Goal: Task Accomplishment & Management: Use online tool/utility

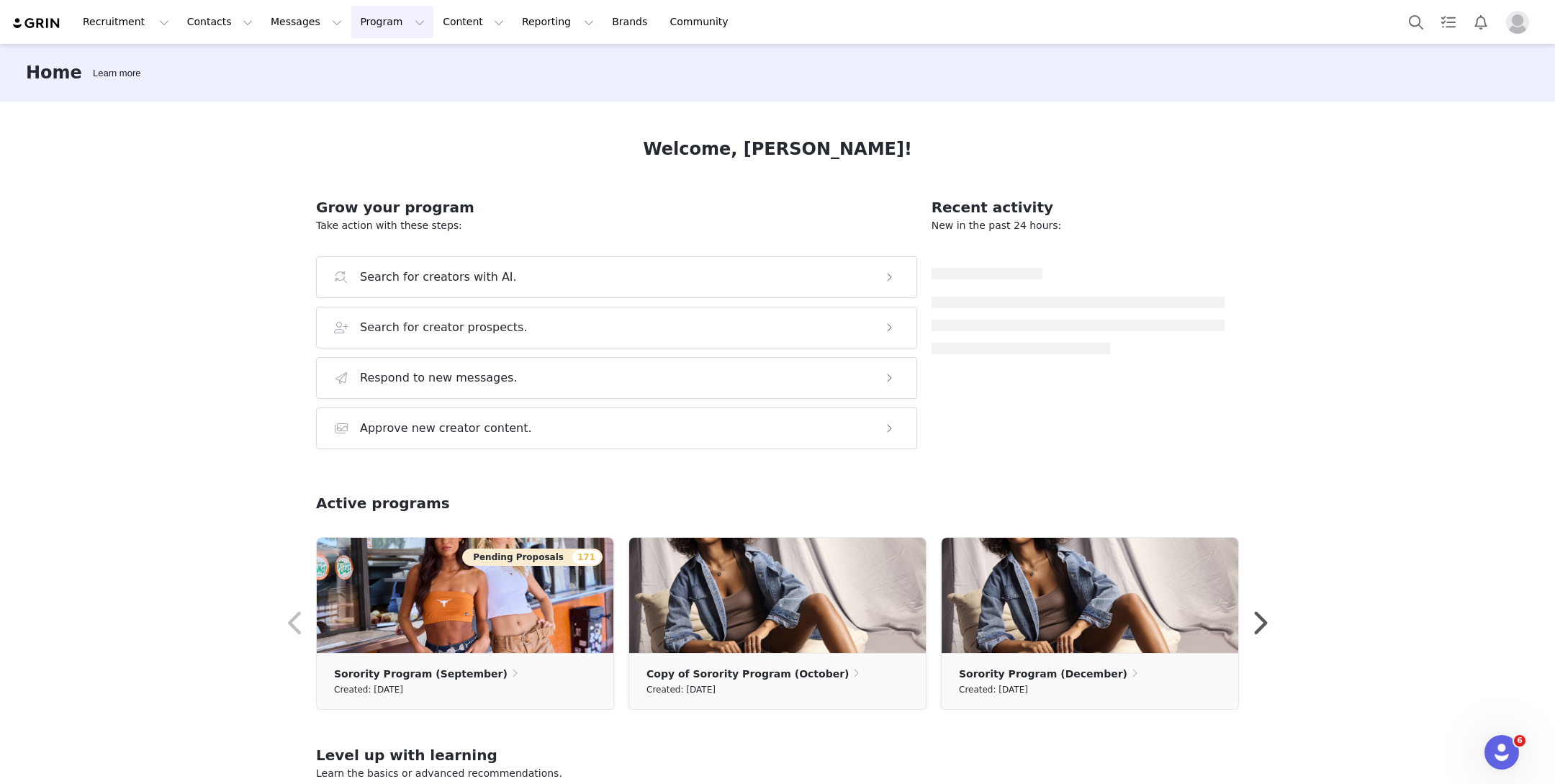
click at [361, 21] on button "Program Program" at bounding box center [392, 22] width 82 height 32
click at [359, 89] on p "Campaigns" at bounding box center [368, 90] width 56 height 15
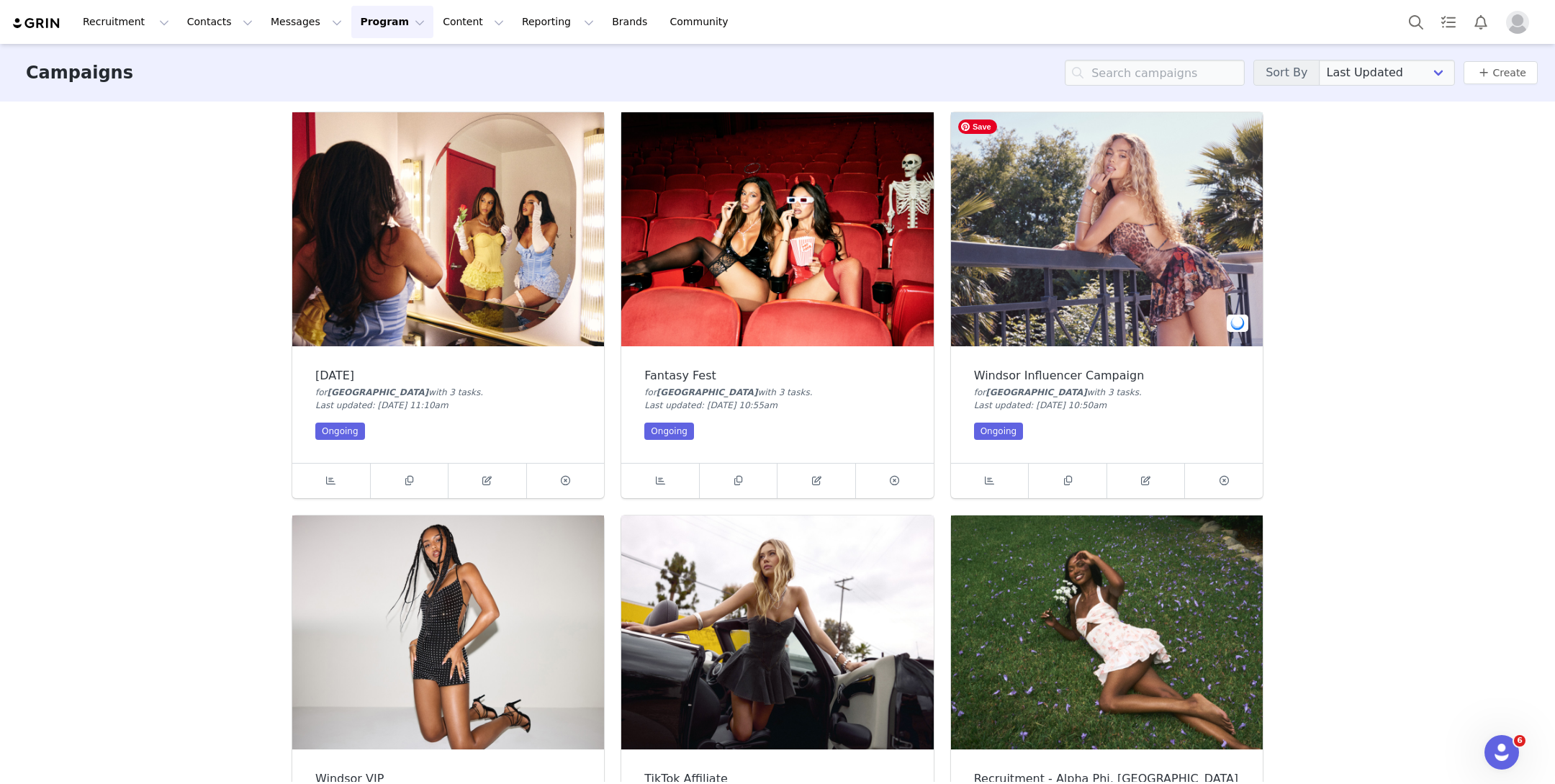
click at [1043, 270] on img at bounding box center [1107, 230] width 312 height 234
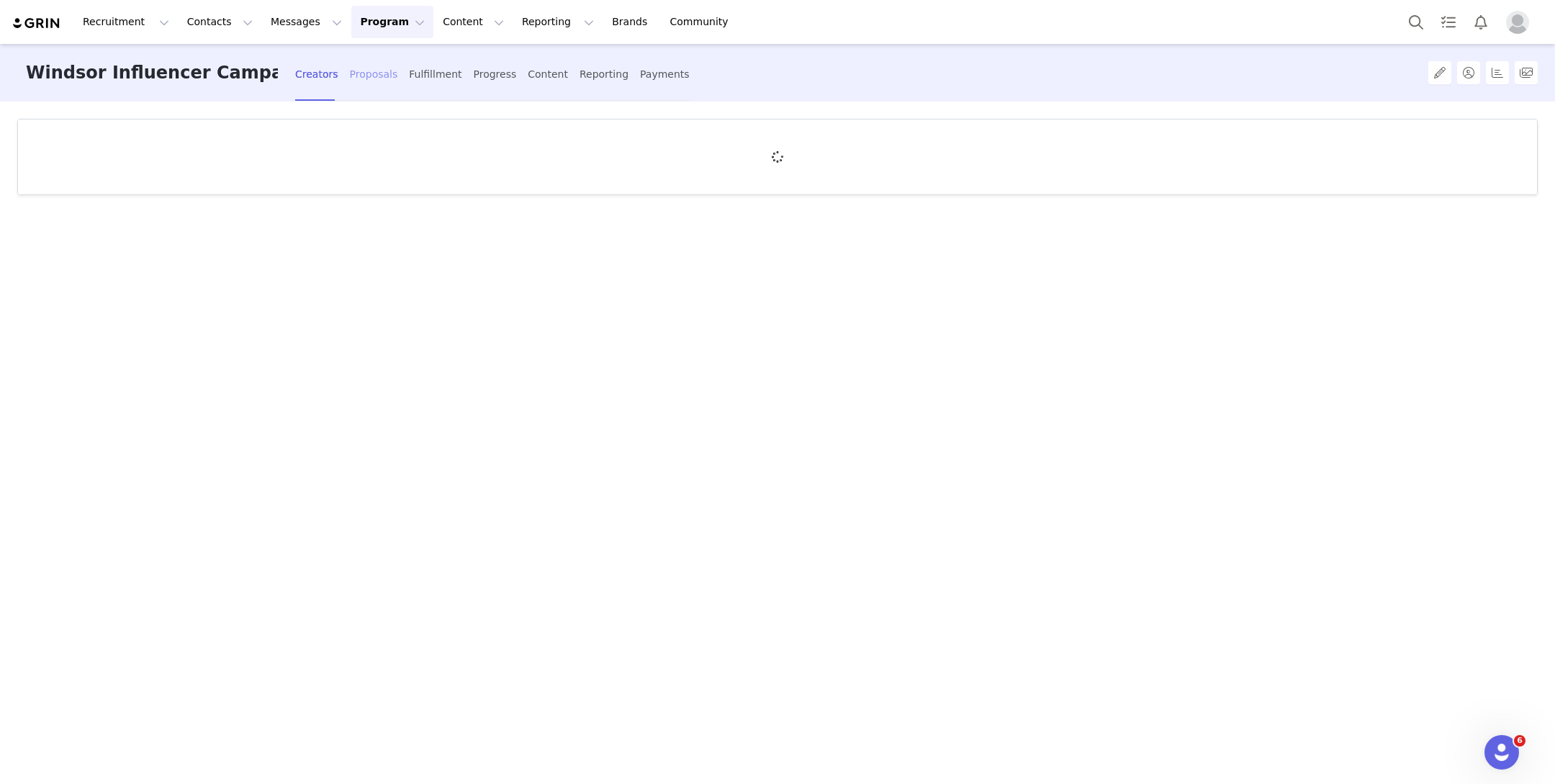
click at [350, 78] on div "Proposals" at bounding box center [374, 75] width 49 height 38
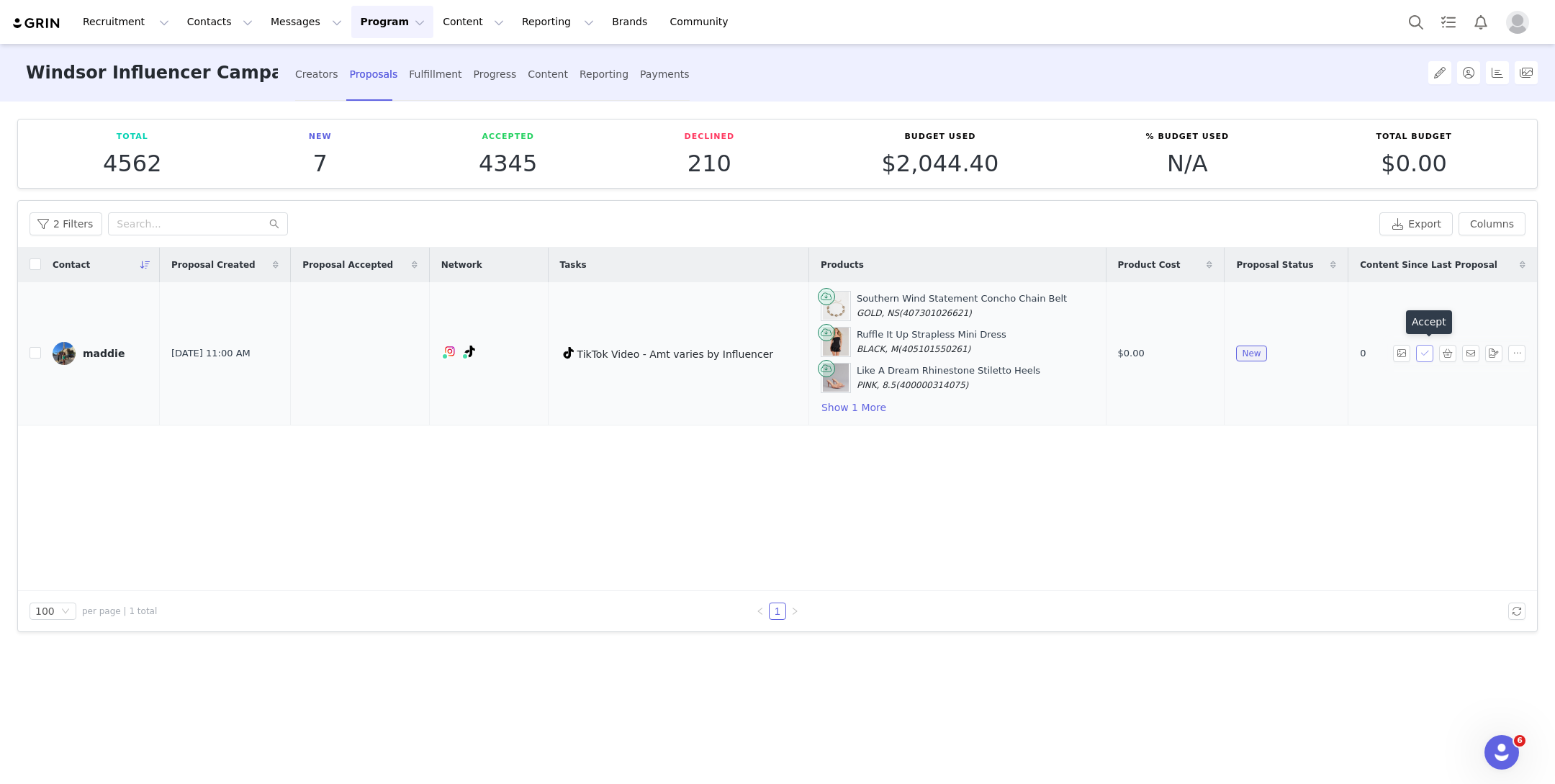
click at [1433, 355] on button "button" at bounding box center [1425, 353] width 17 height 17
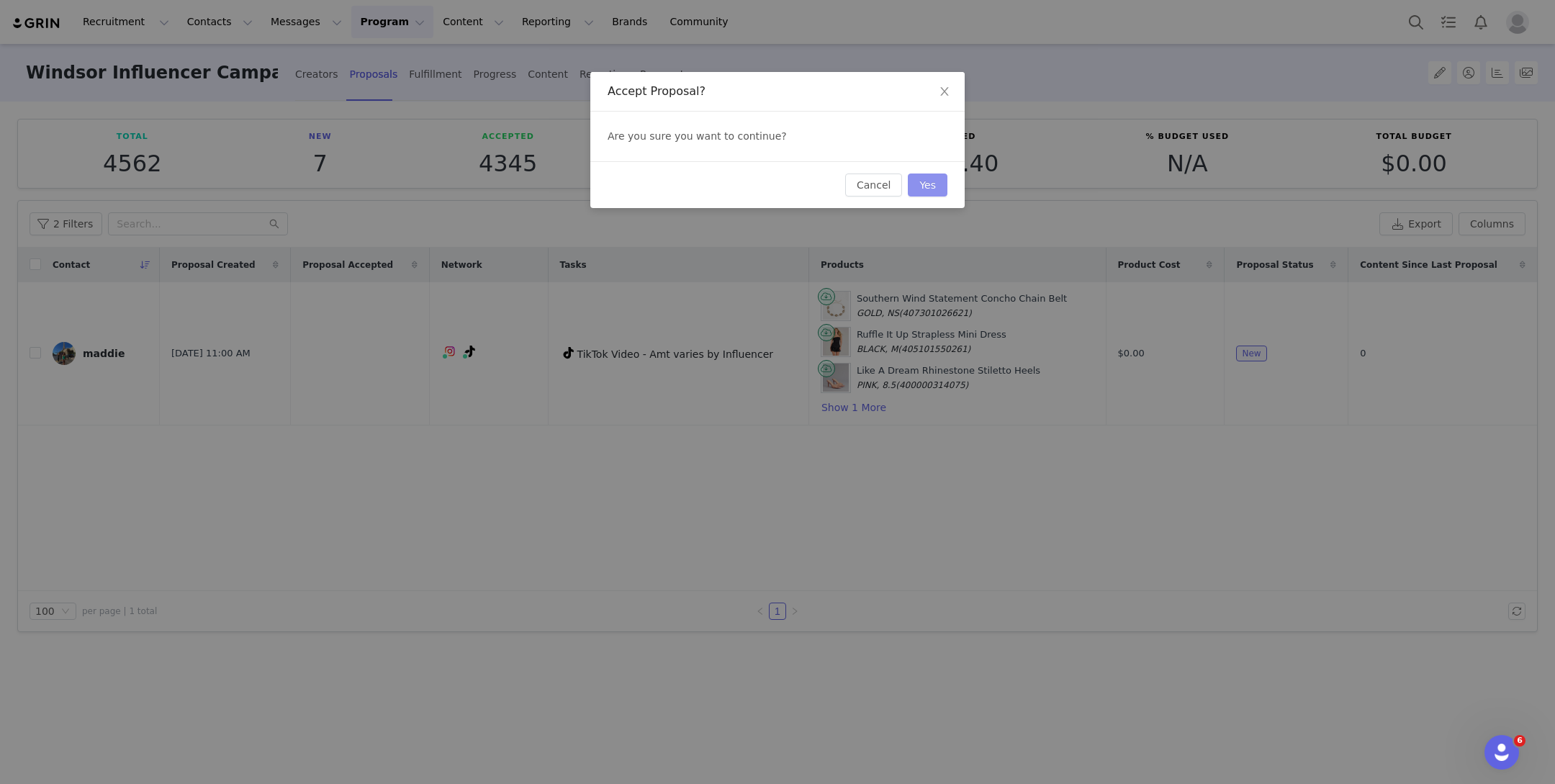
click at [945, 178] on button "Yes" at bounding box center [928, 185] width 40 height 23
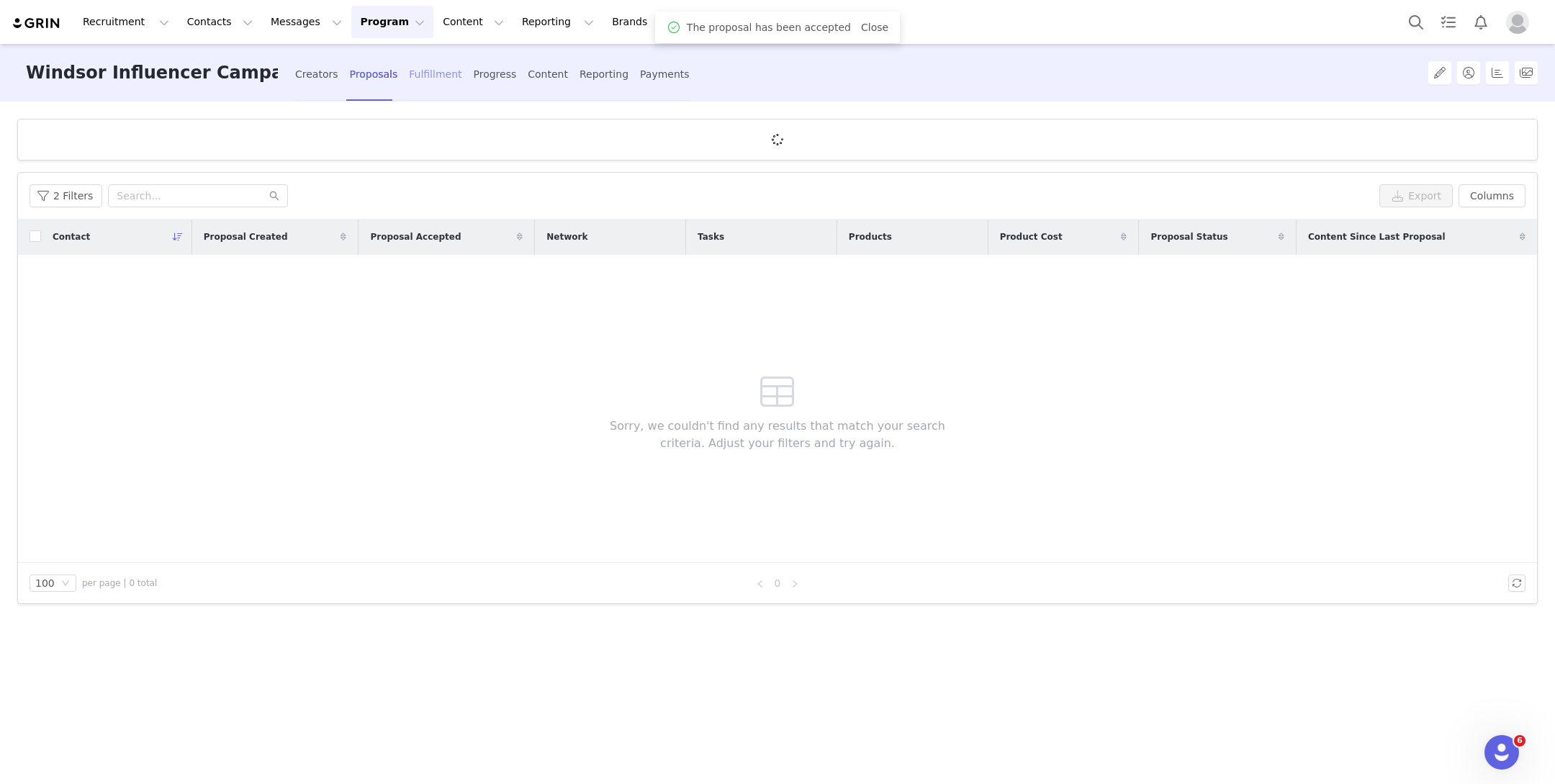
click at [425, 73] on div "Fulfillment" at bounding box center [435, 75] width 53 height 38
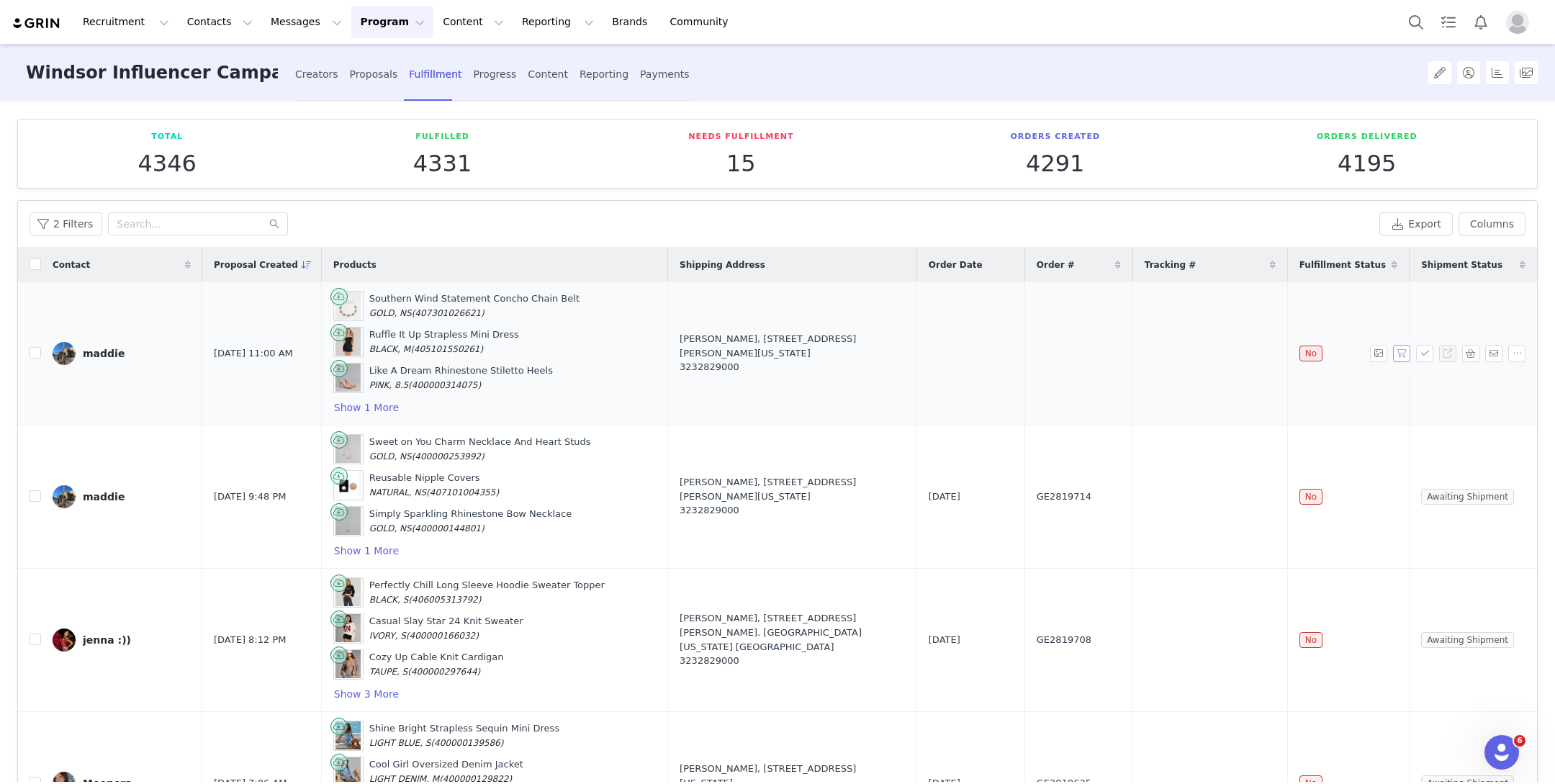
click at [1402, 347] on button "button" at bounding box center [1402, 353] width 17 height 17
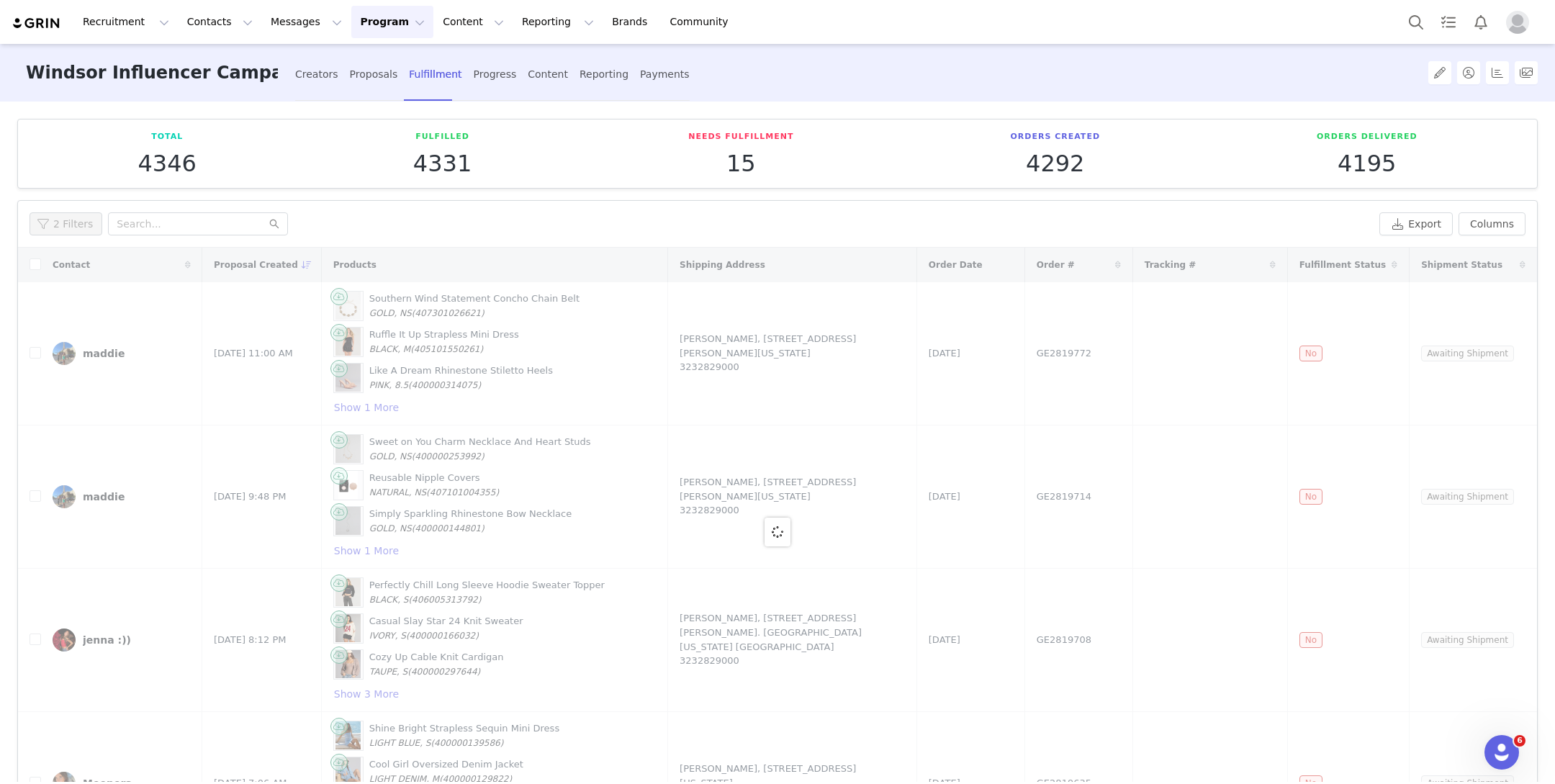
click at [364, 29] on button "Program Program" at bounding box center [392, 22] width 82 height 32
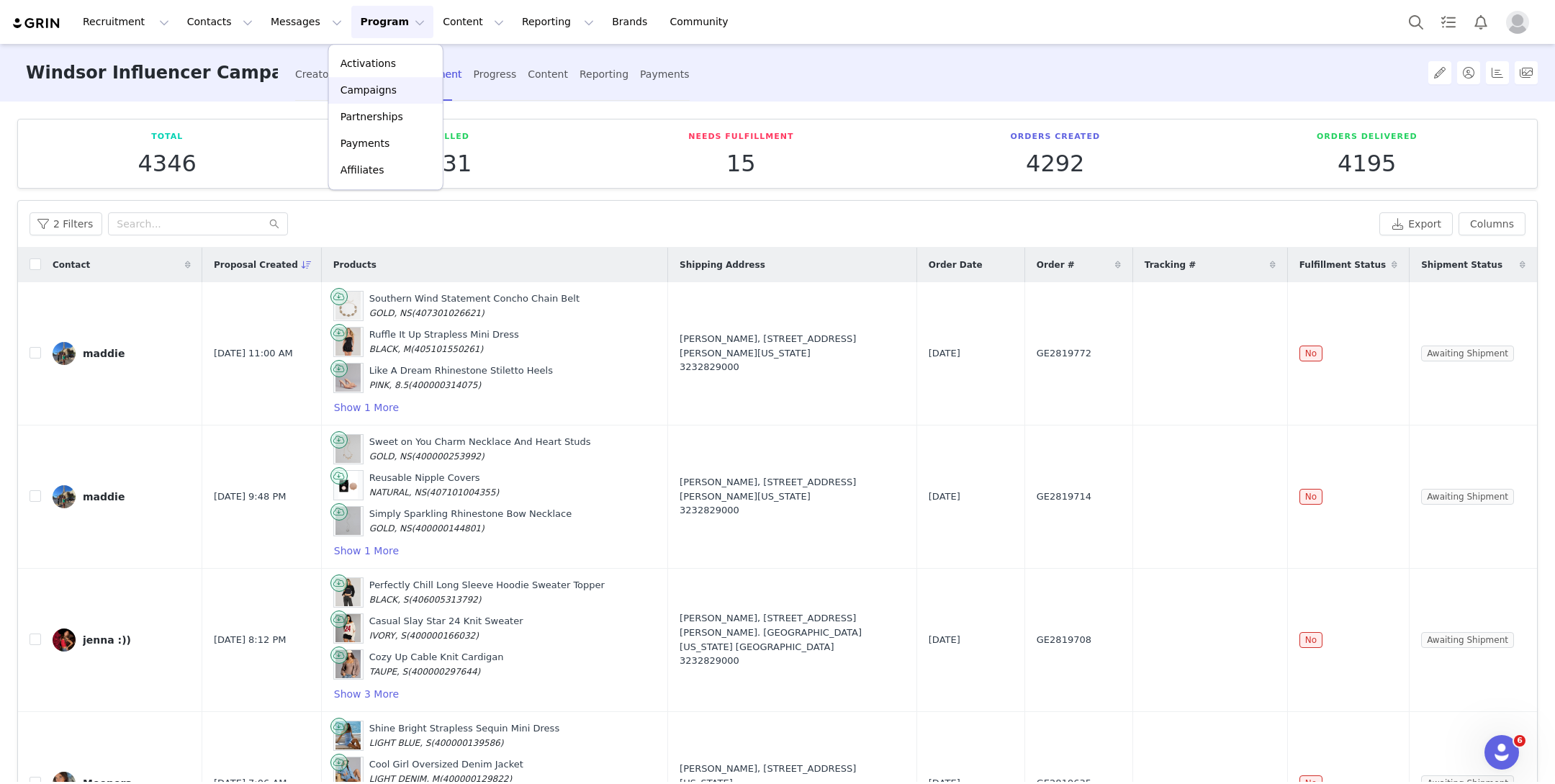
click at [368, 88] on p "Campaigns" at bounding box center [368, 90] width 56 height 15
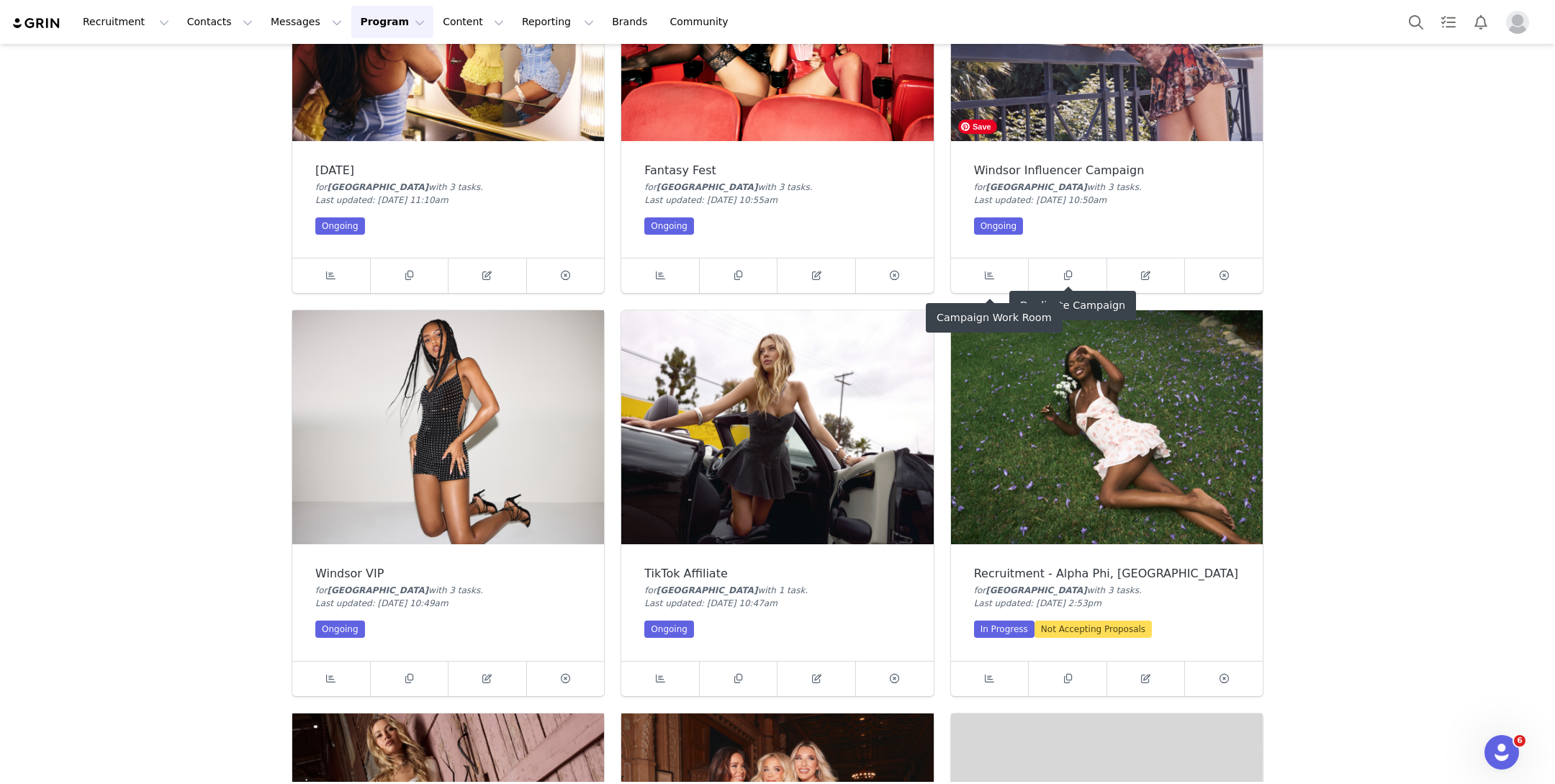
scroll to position [206, 0]
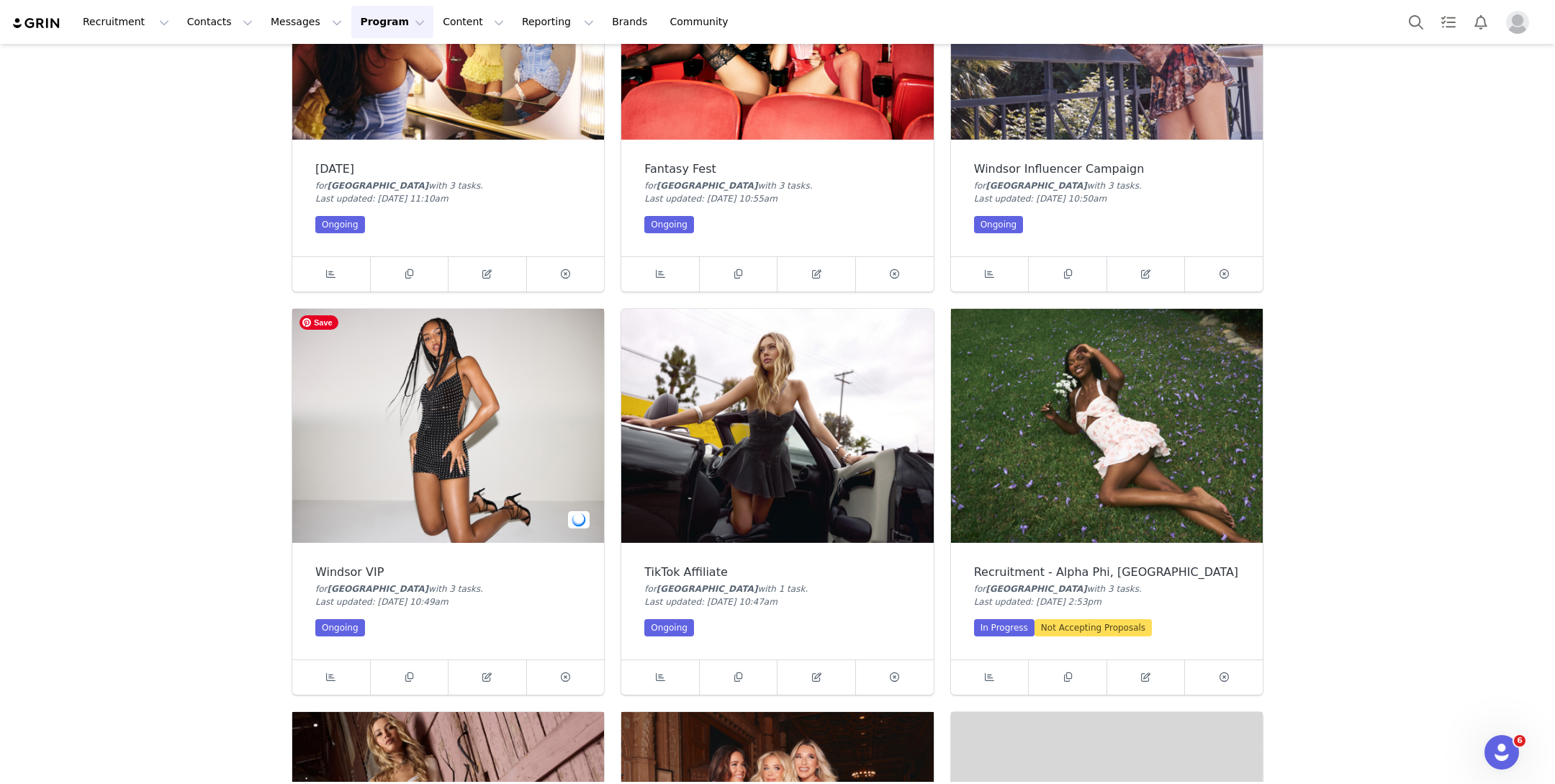
click at [432, 356] on img at bounding box center [448, 426] width 312 height 234
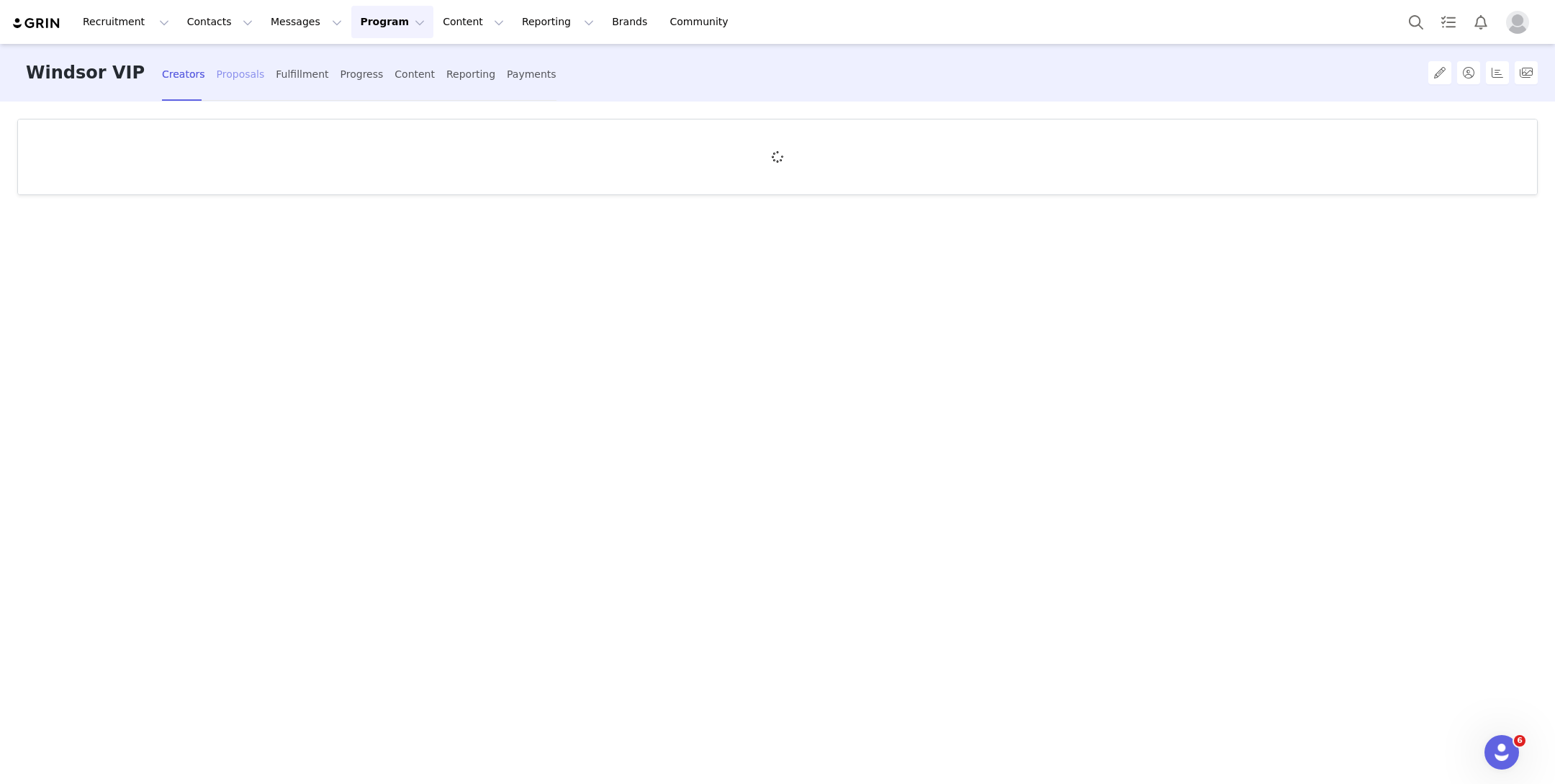
click at [217, 81] on div "Proposals" at bounding box center [241, 75] width 49 height 38
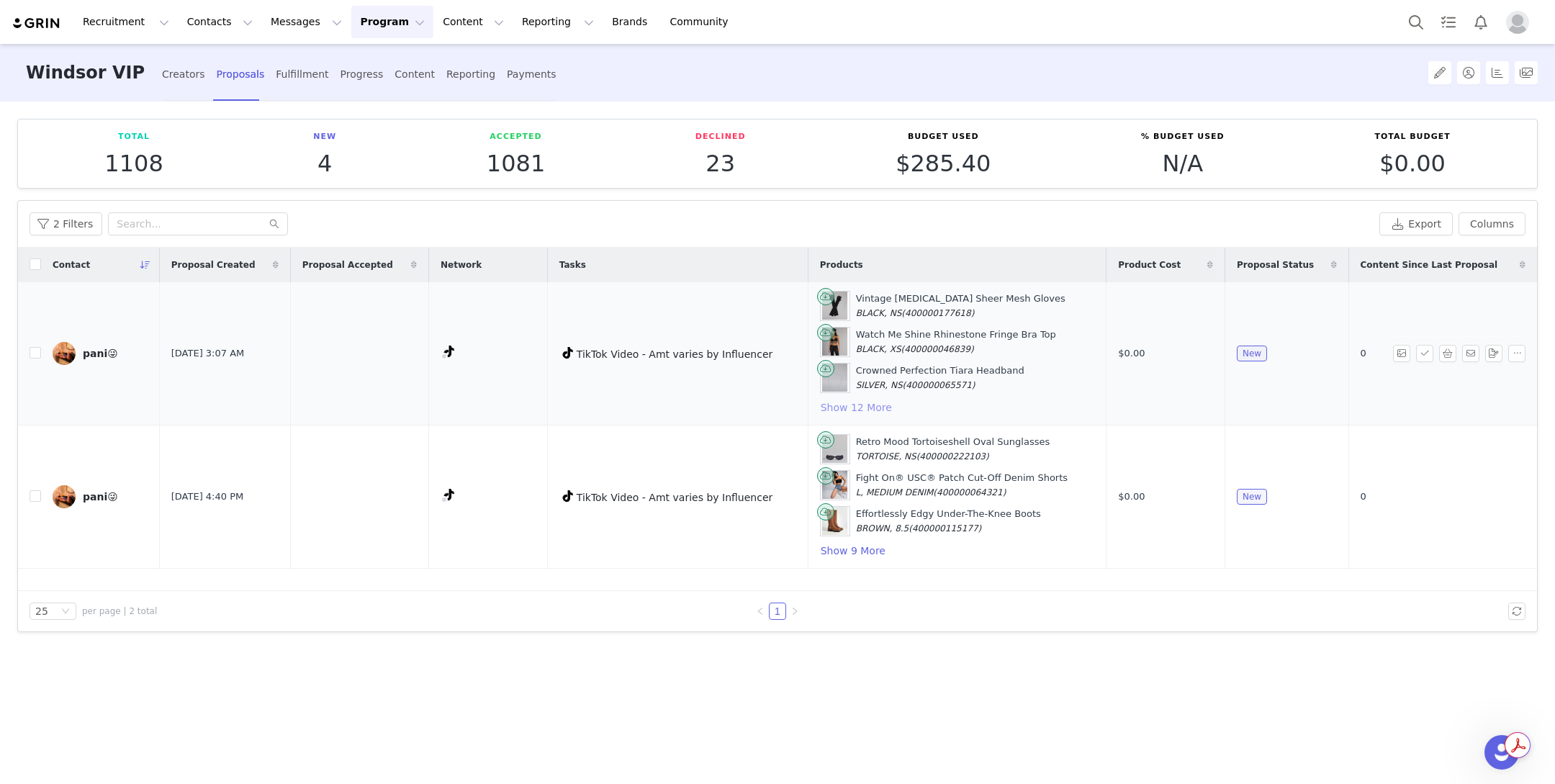
click at [888, 406] on button "Show 12 More" at bounding box center [857, 407] width 73 height 17
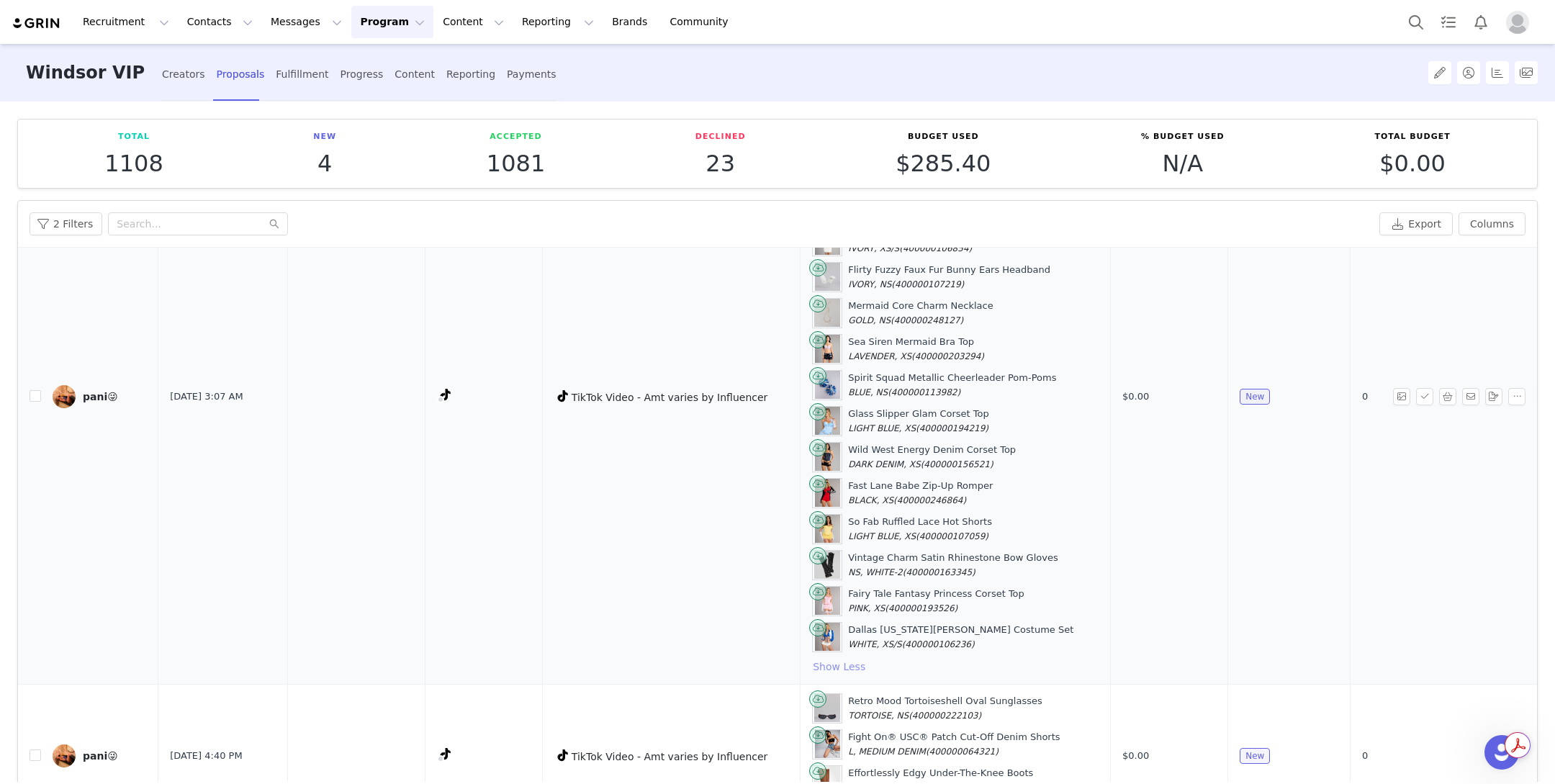
scroll to position [92, 0]
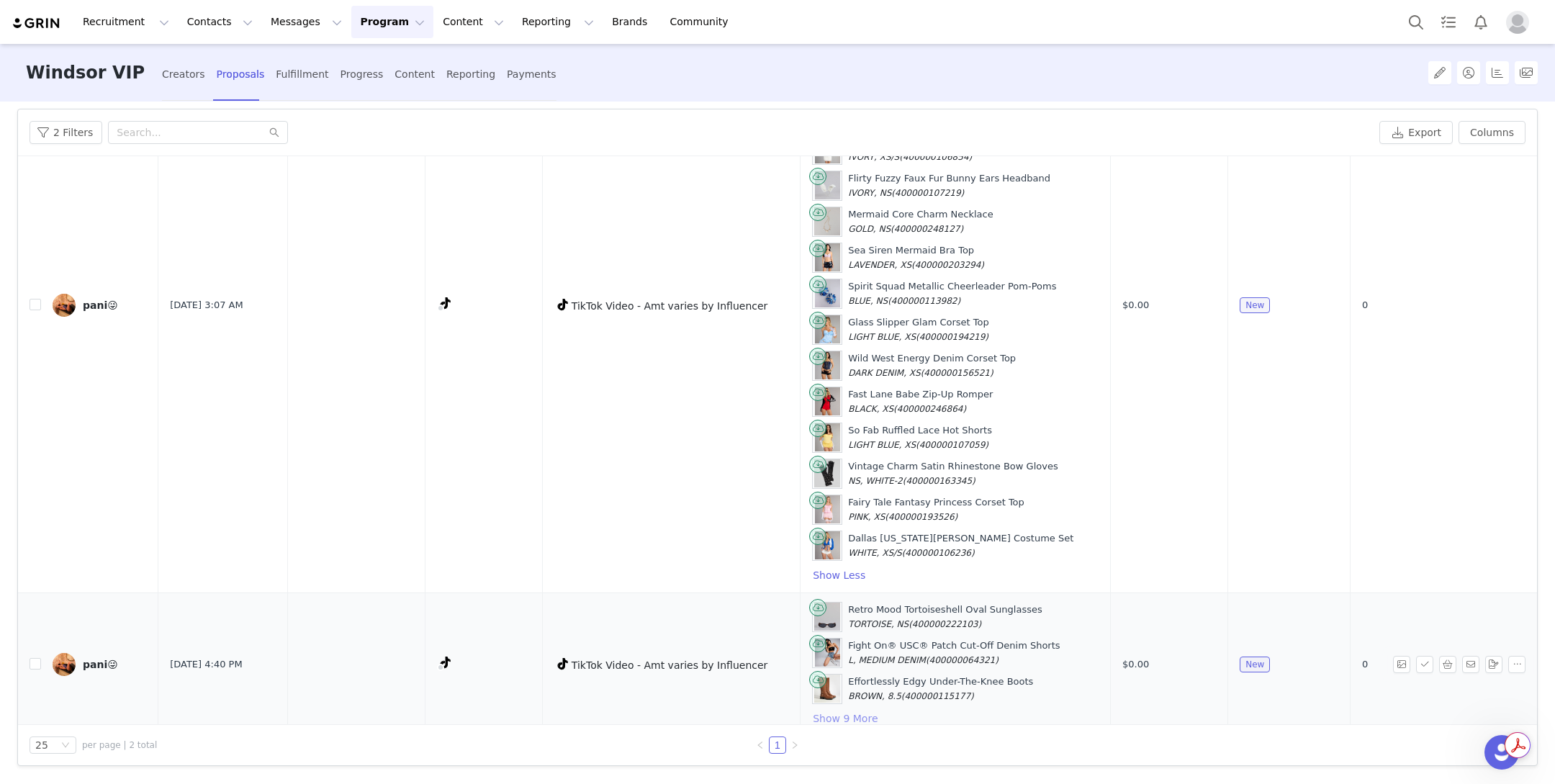
click at [858, 709] on button "Show 9 More" at bounding box center [845, 718] width 66 height 17
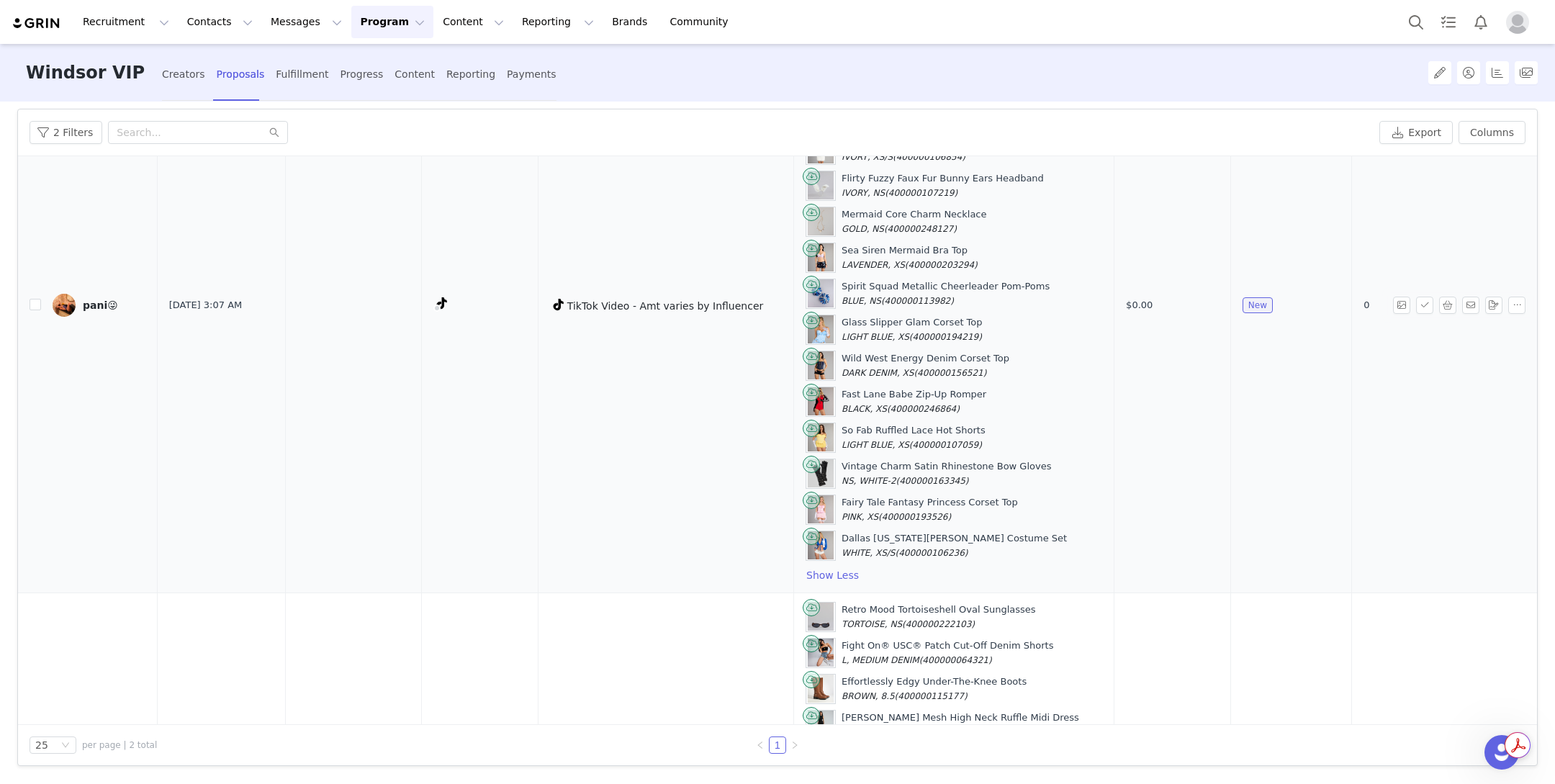
scroll to position [0, 0]
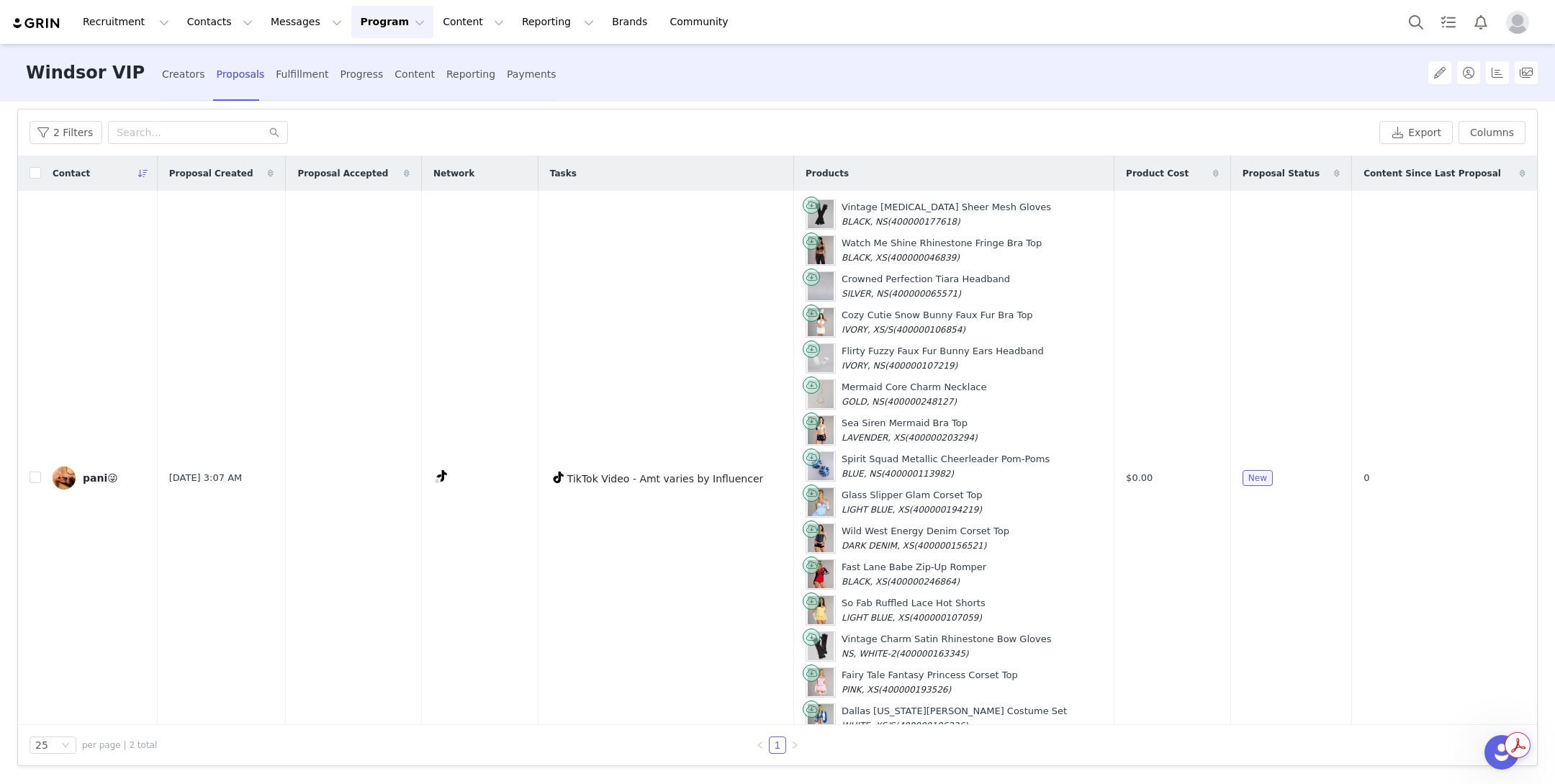
click at [44, 172] on div "Contact" at bounding box center [99, 173] width 117 height 35
click at [36, 172] on input "checkbox" at bounding box center [35, 172] width 11 height 11
checkbox input "true"
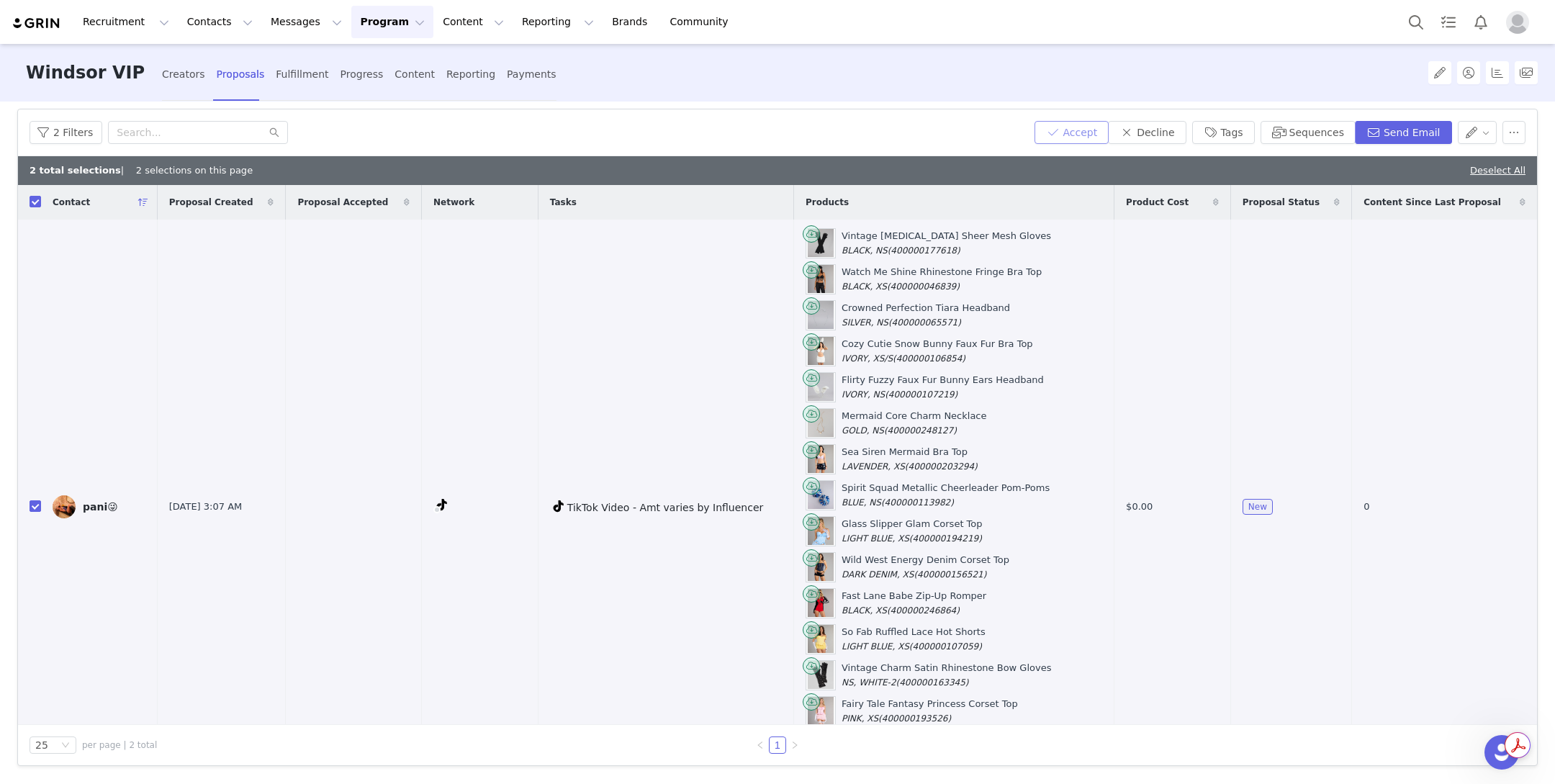
click at [1110, 126] on button "Accept" at bounding box center [1072, 133] width 75 height 23
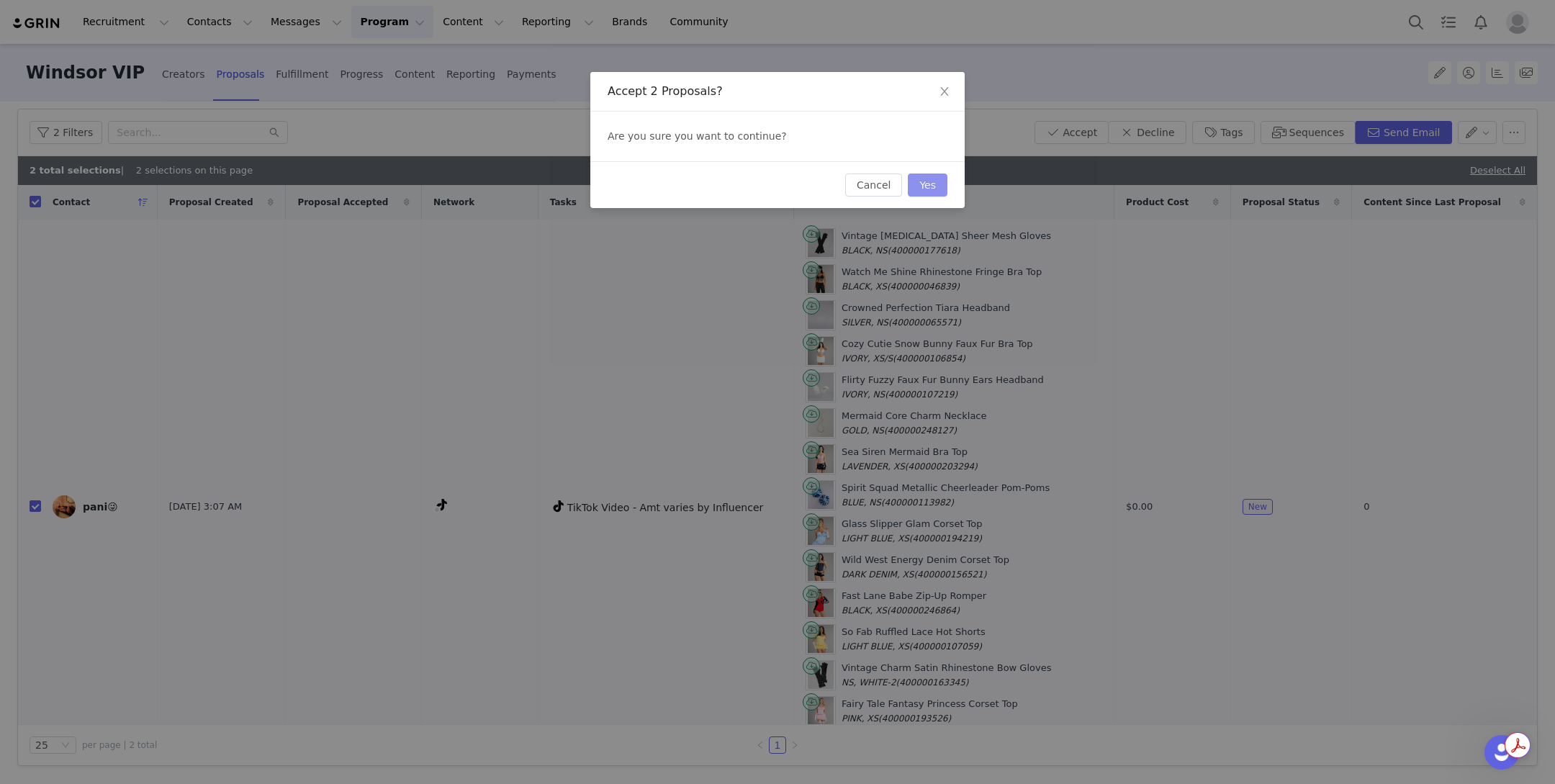
click at [939, 193] on button "Yes" at bounding box center [928, 185] width 40 height 23
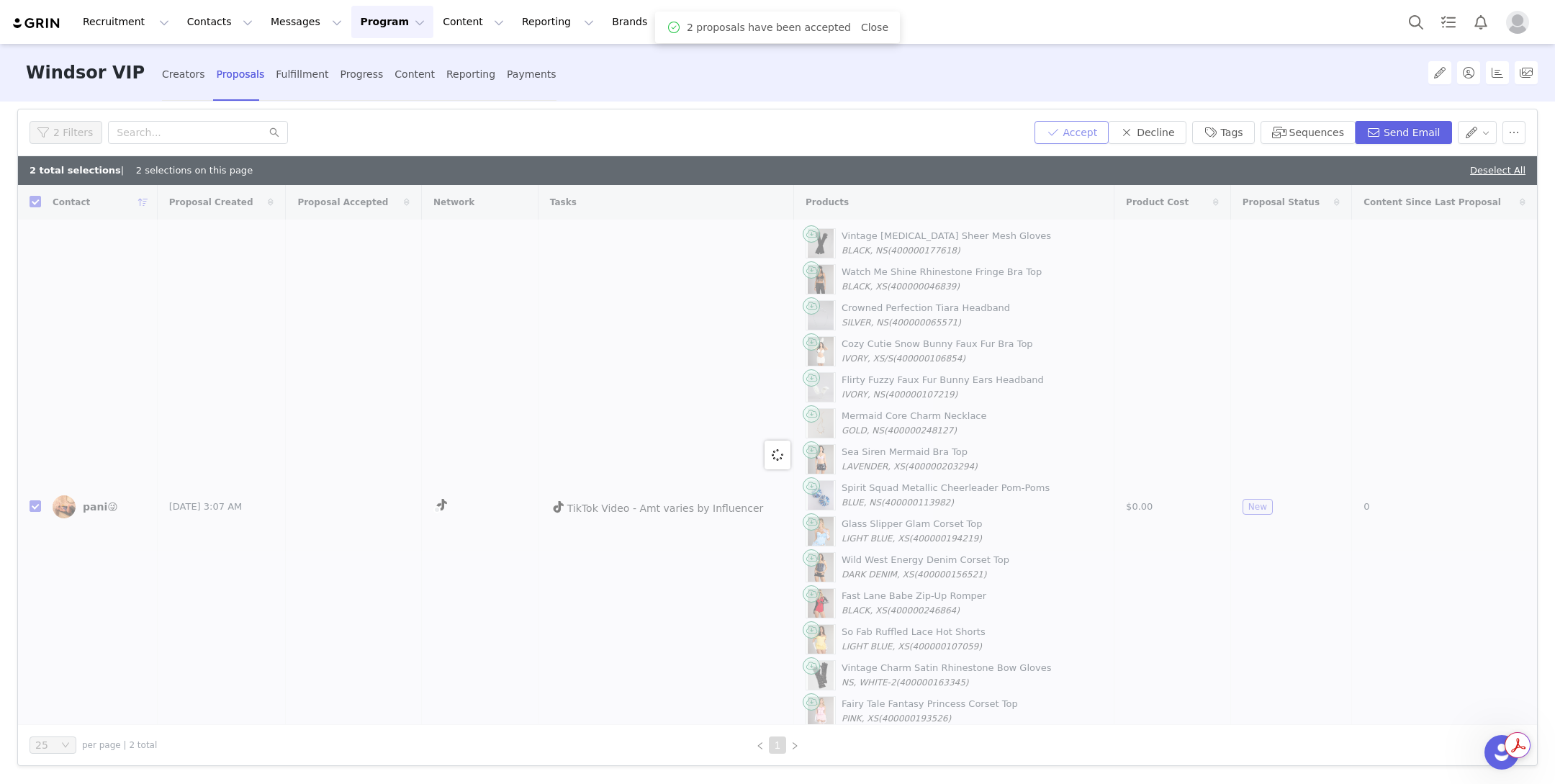
checkbox input "false"
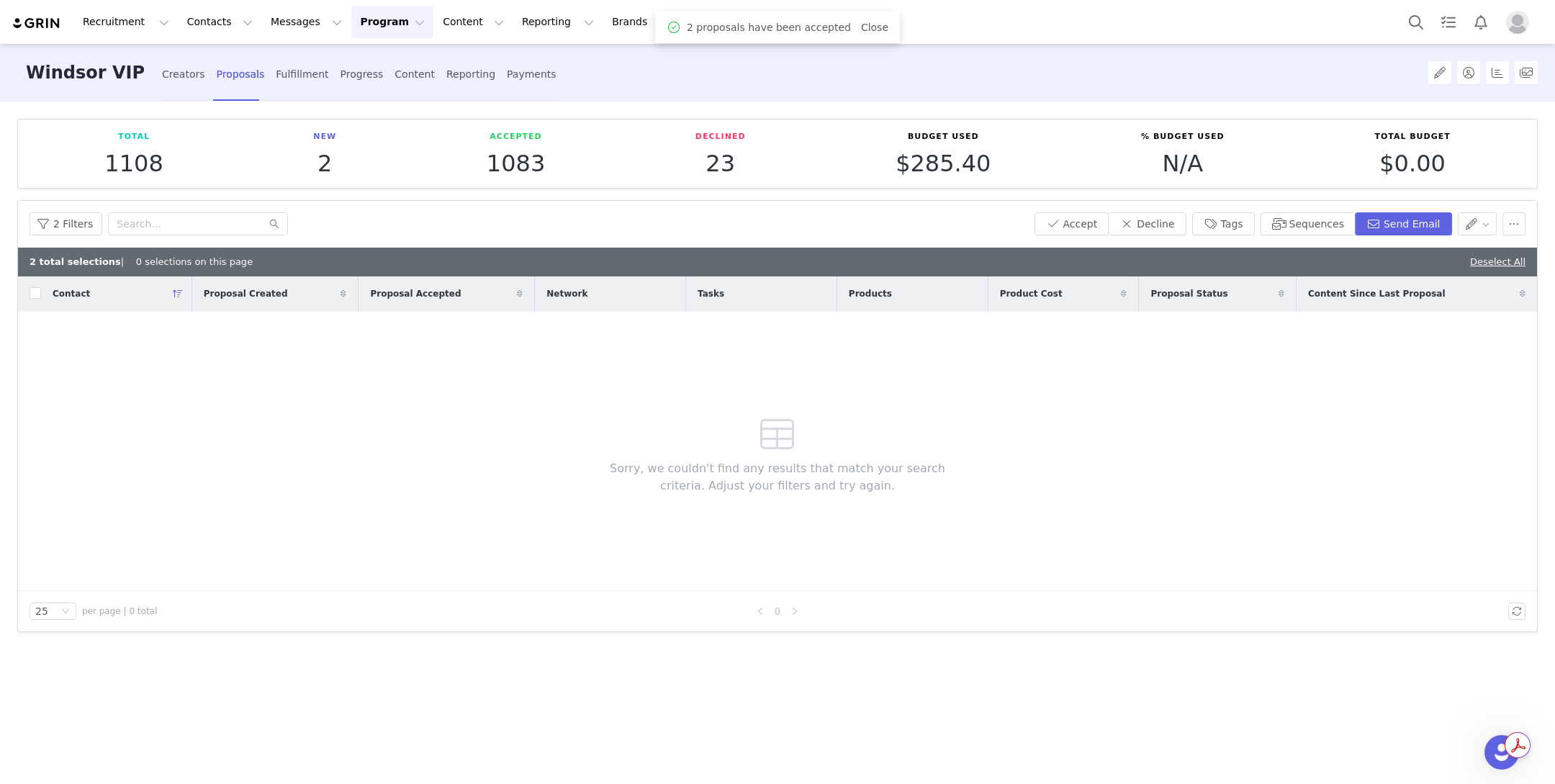
click at [301, 85] on div "Creators Proposals Fulfillment Progress Content Reporting Payments" at bounding box center [359, 75] width 394 height 38
click at [297, 84] on div "Creators Proposals Fulfillment Progress Content Reporting Payments" at bounding box center [359, 75] width 394 height 38
click at [293, 83] on div "Fulfillment" at bounding box center [301, 75] width 53 height 38
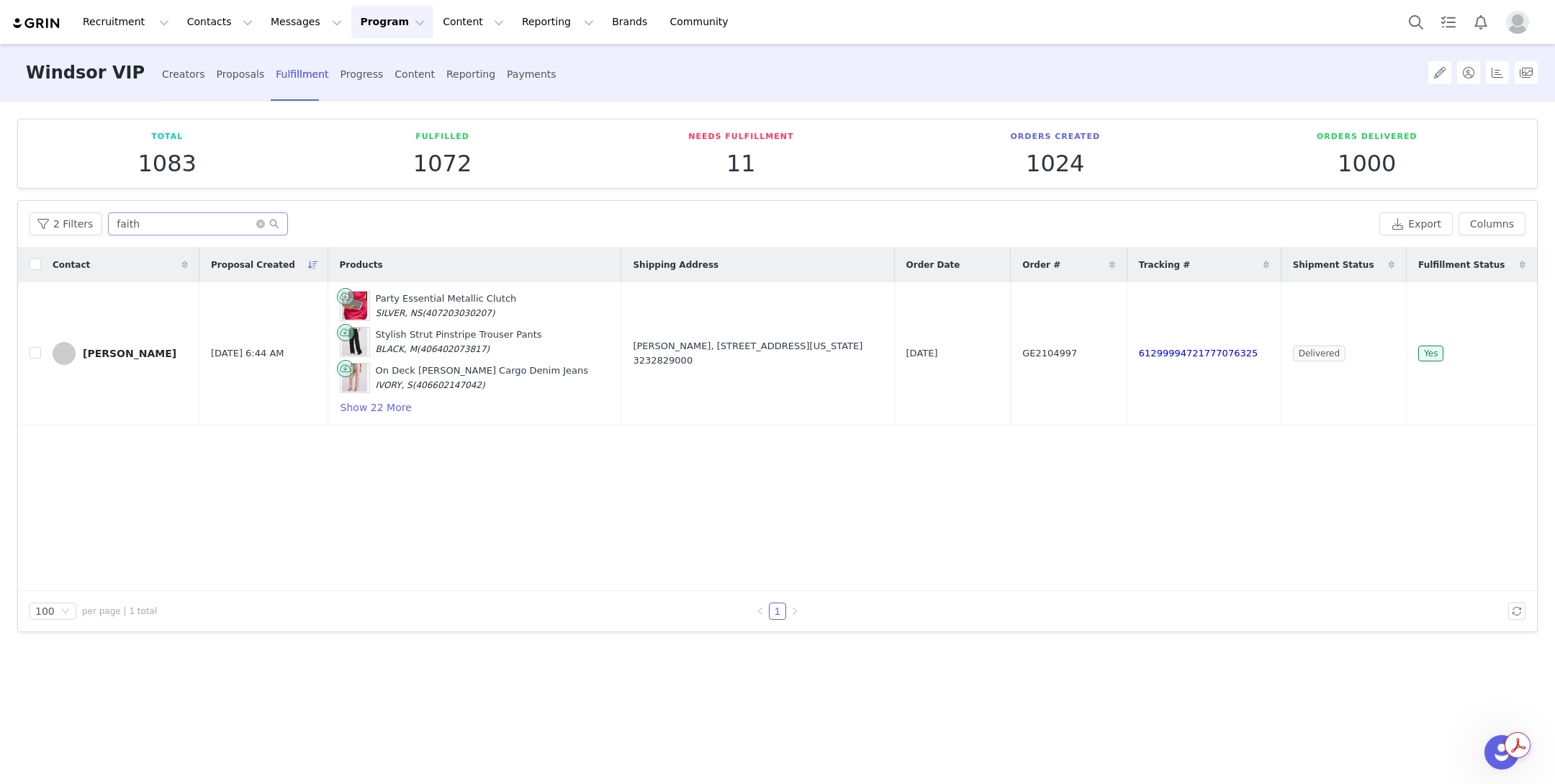
click at [256, 227] on span at bounding box center [268, 224] width 23 height 10
click at [256, 224] on icon "icon: close-circle" at bounding box center [261, 224] width 9 height 9
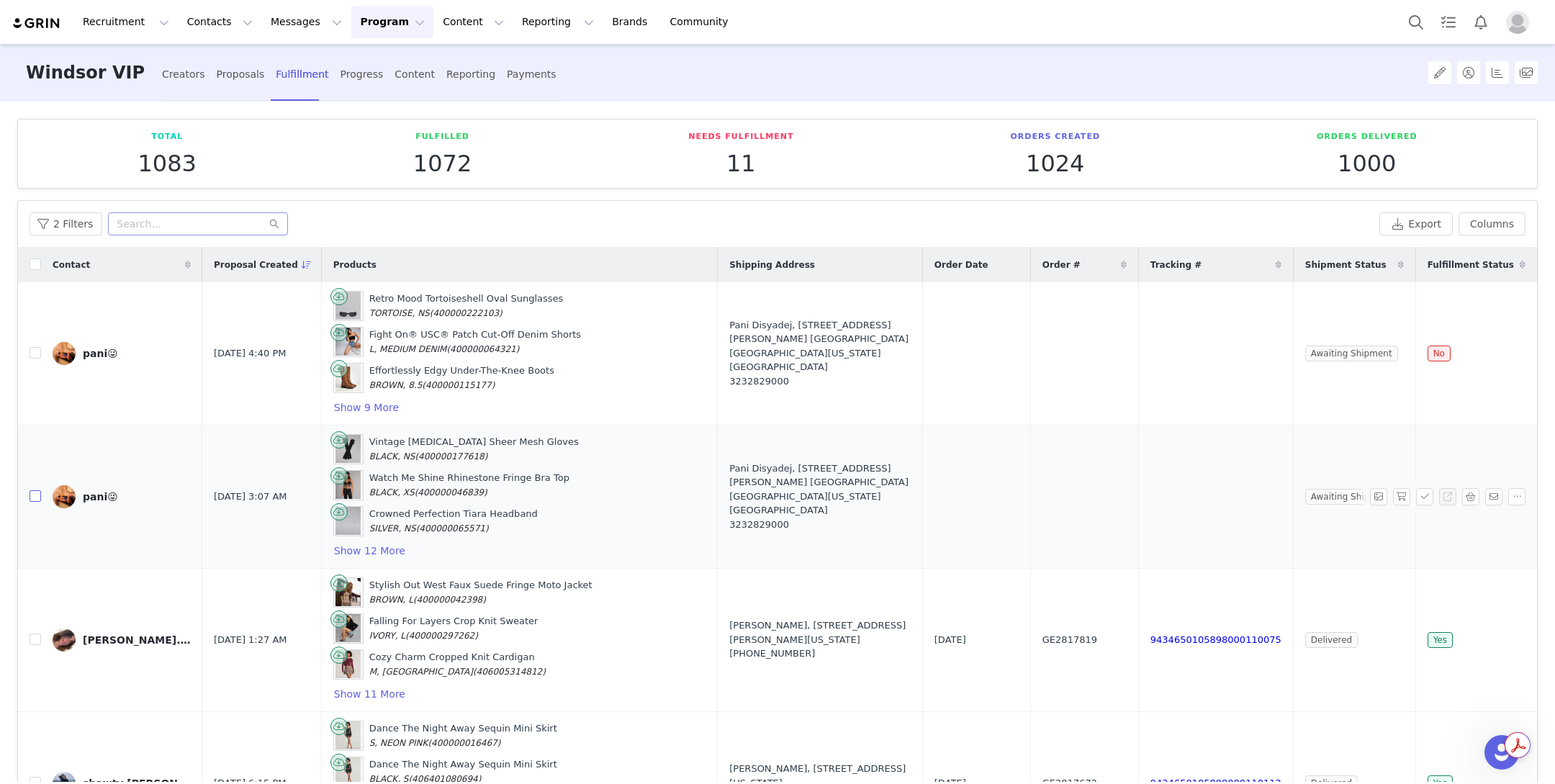
click at [36, 490] on input "checkbox" at bounding box center [35, 496] width 11 height 11
checkbox input "true"
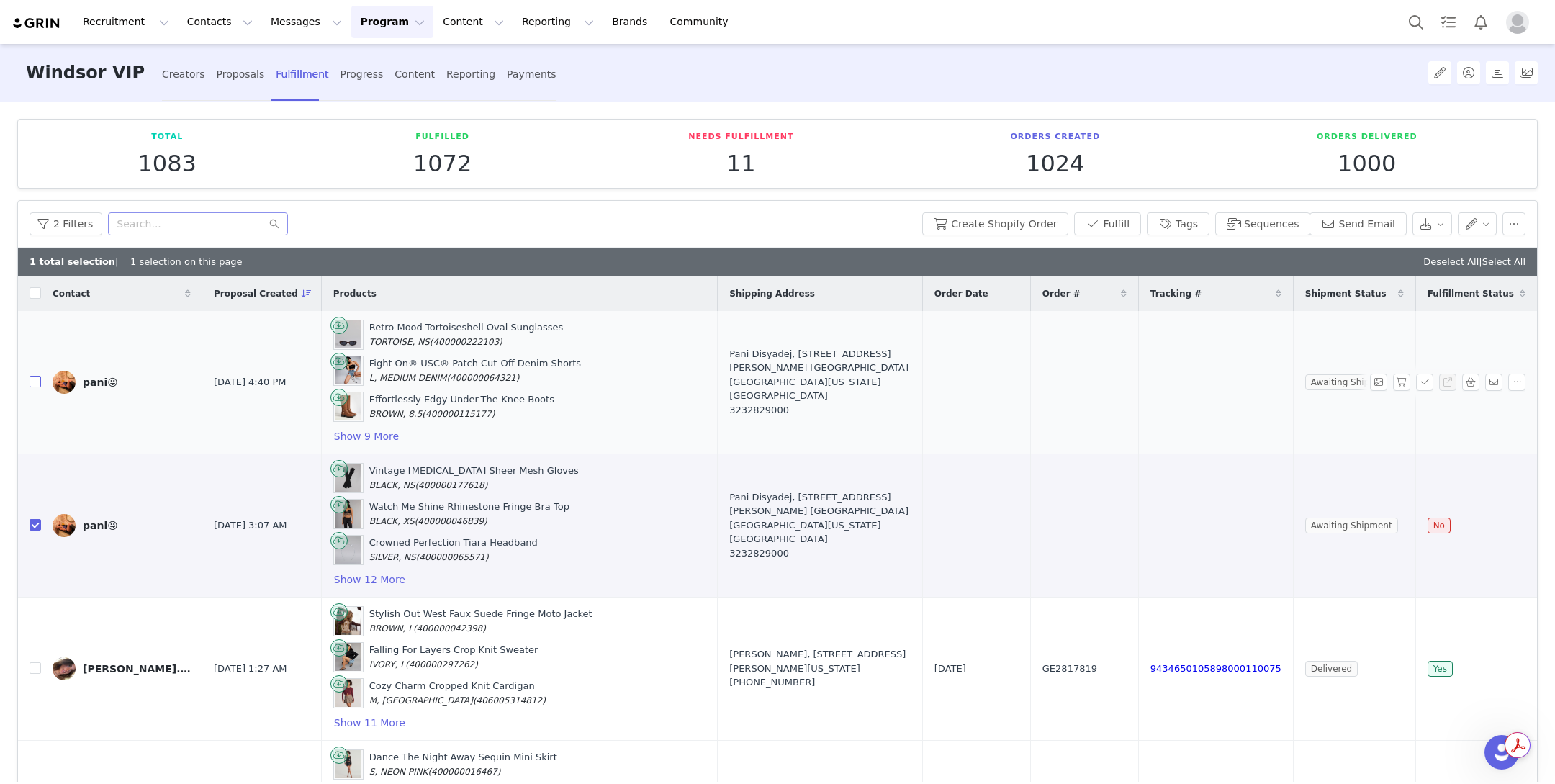
click at [37, 376] on input "checkbox" at bounding box center [35, 381] width 11 height 11
checkbox input "true"
click at [1001, 227] on button "Create Shopify Order" at bounding box center [995, 224] width 146 height 23
click at [392, 575] on button "Show 12 More" at bounding box center [370, 580] width 73 height 17
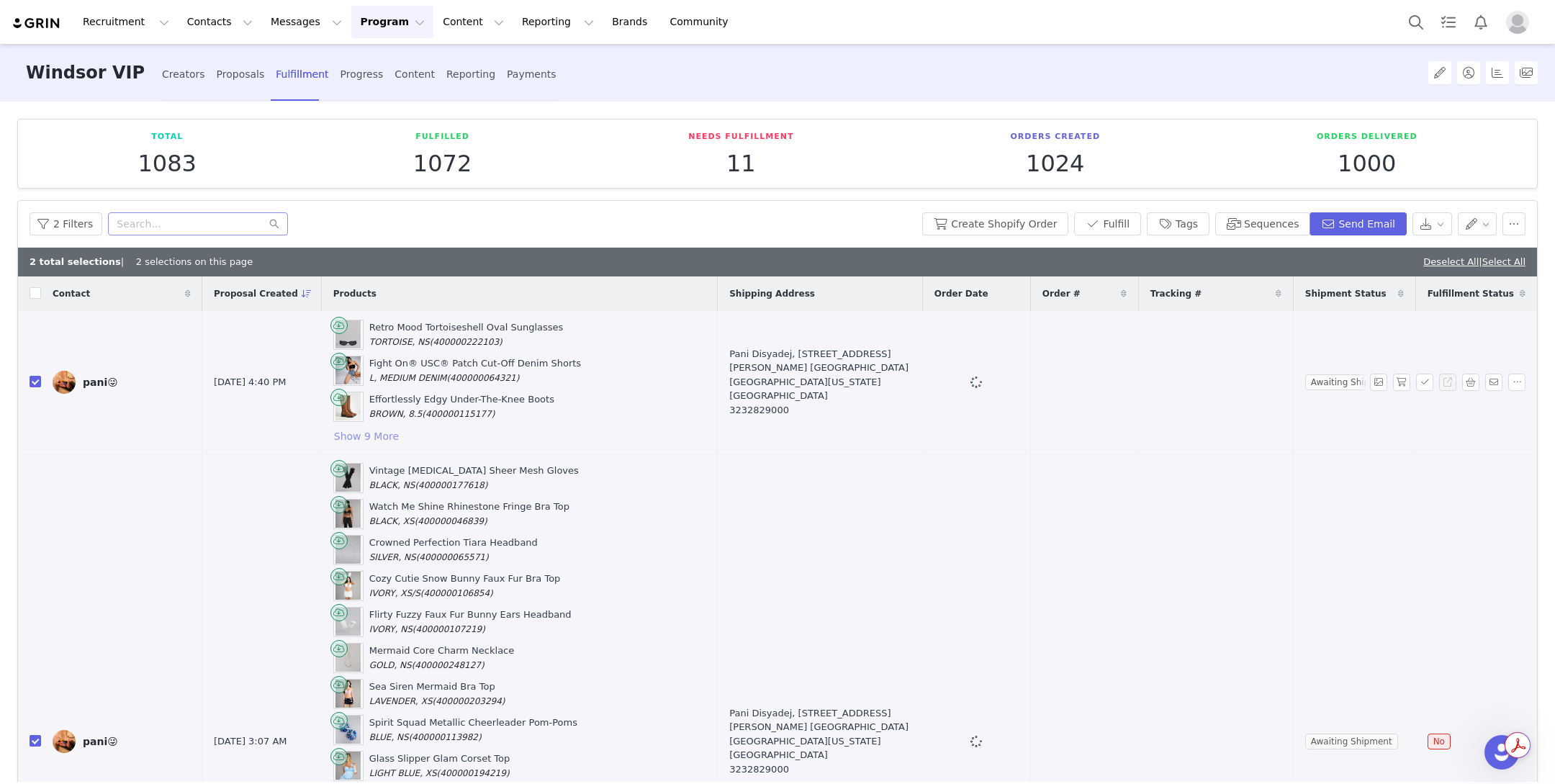
click at [360, 437] on button "Show 9 More" at bounding box center [366, 437] width 66 height 17
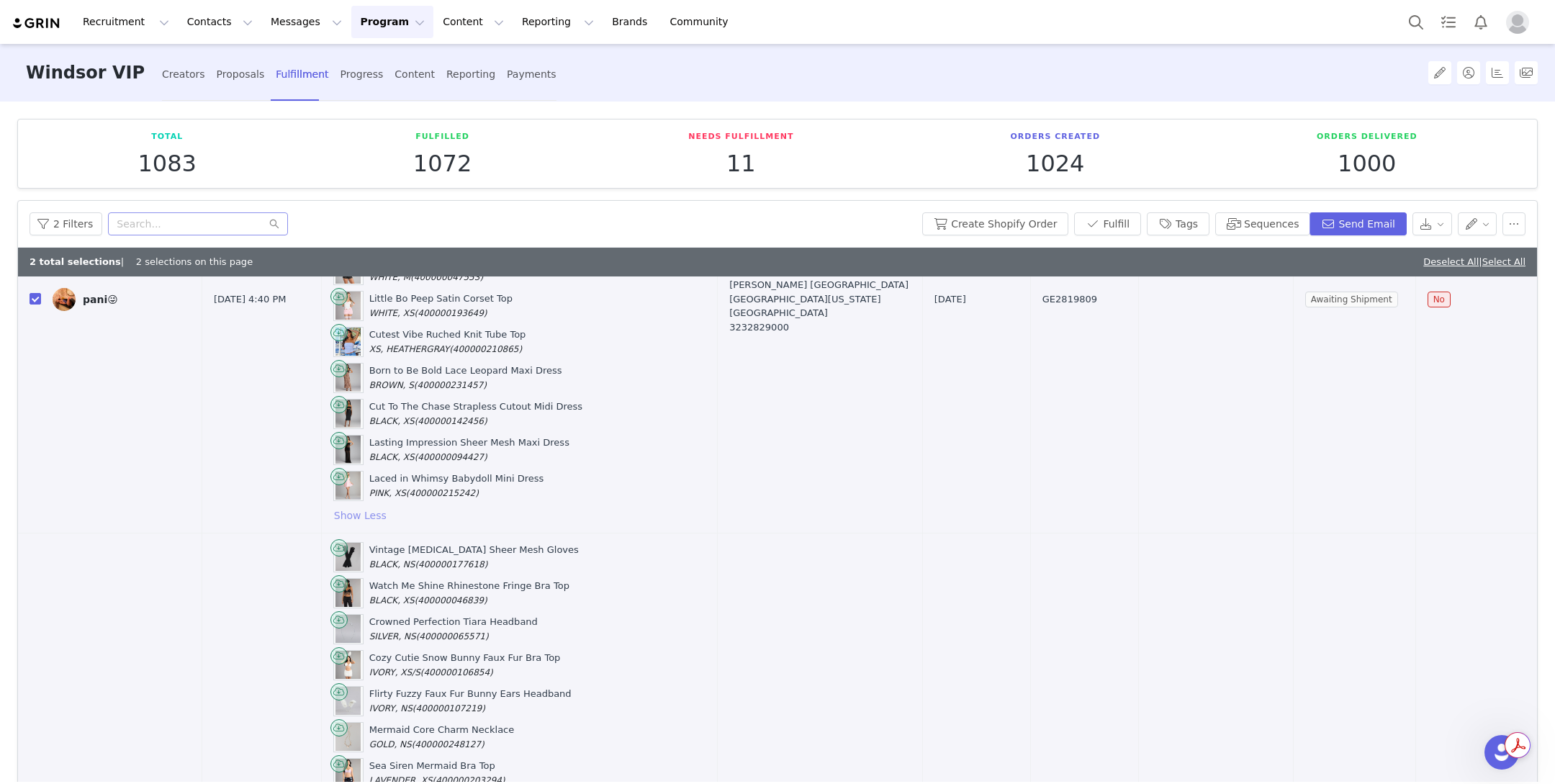
scroll to position [246, 0]
